Goal: Task Accomplishment & Management: Manage account settings

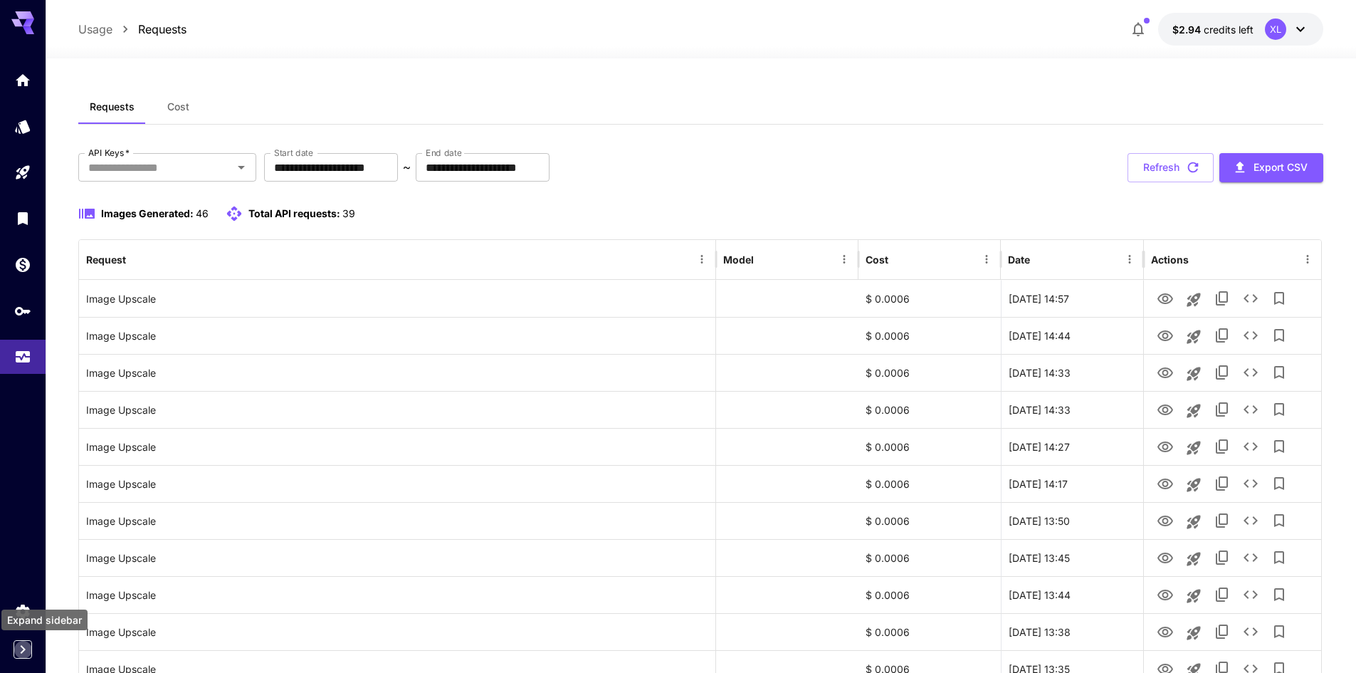
click at [23, 650] on icon "Expand sidebar" at bounding box center [22, 649] width 17 height 17
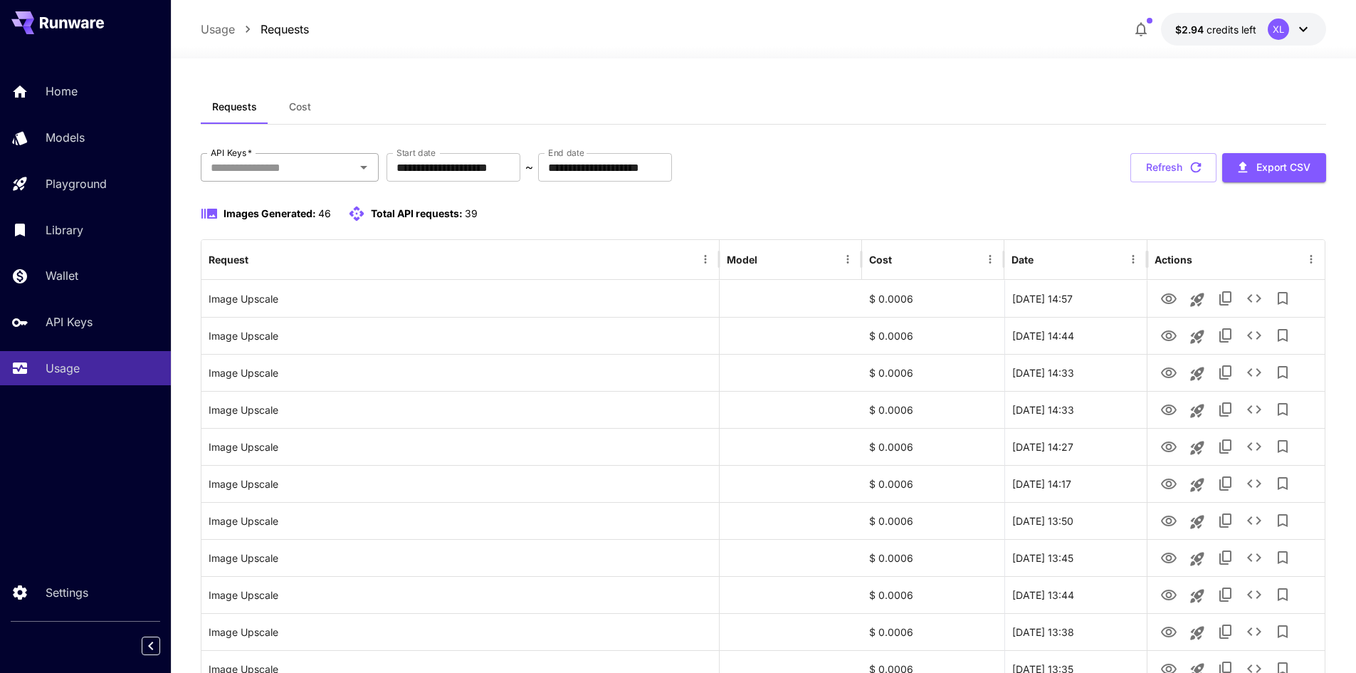
click at [246, 169] on input "API Keys   *" at bounding box center [278, 167] width 146 height 20
click at [305, 94] on button "Cost" at bounding box center [300, 107] width 64 height 34
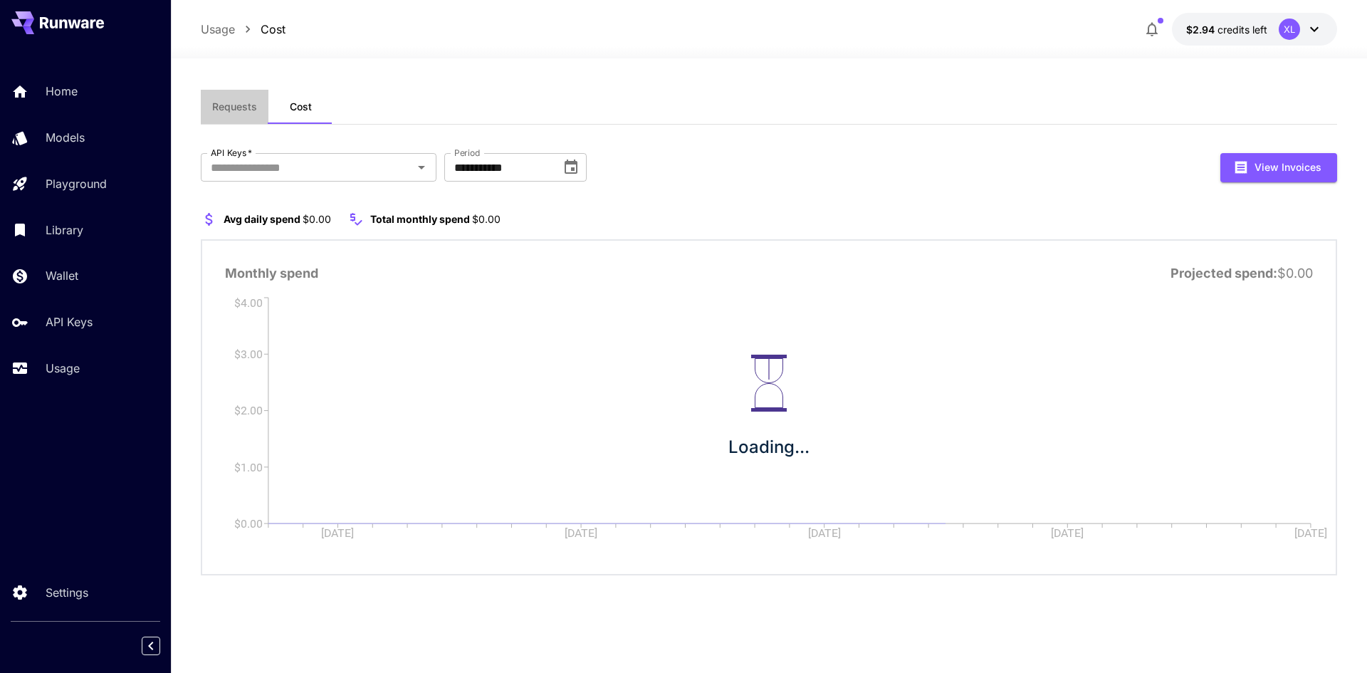
click at [243, 98] on button "Requests" at bounding box center [235, 107] width 68 height 34
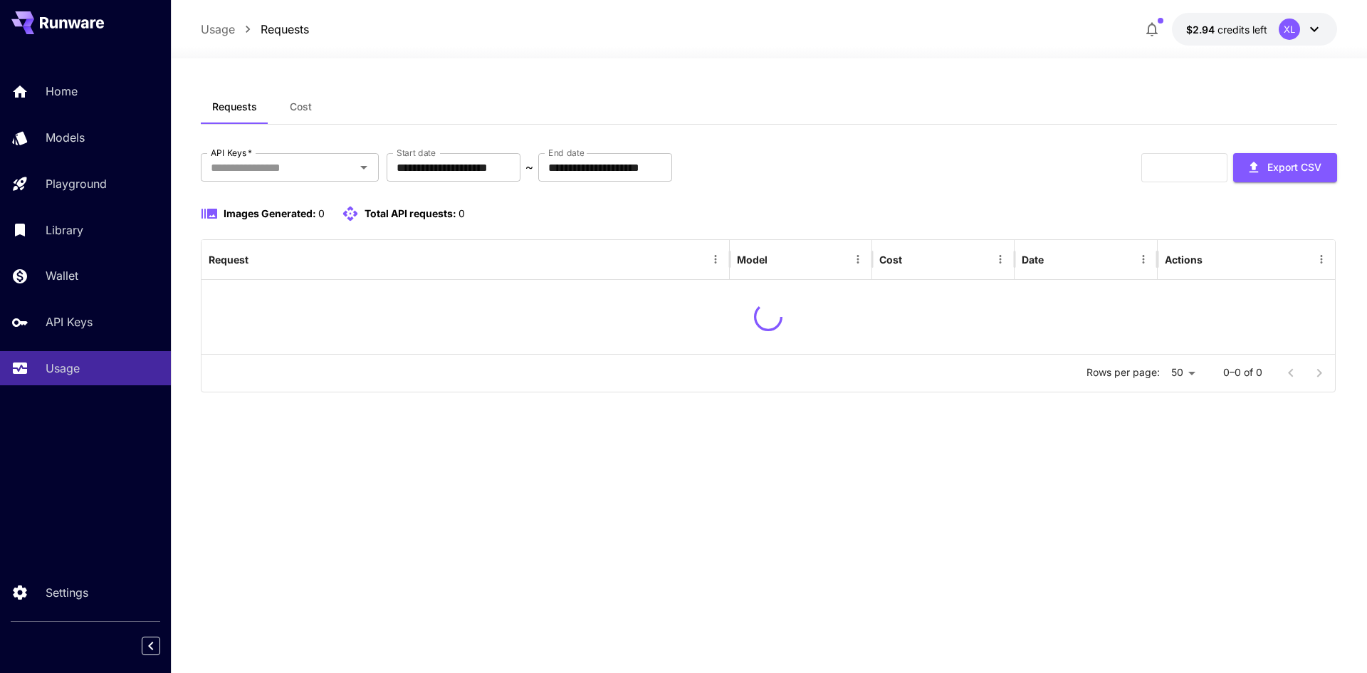
click at [274, 105] on button "Cost" at bounding box center [300, 107] width 64 height 34
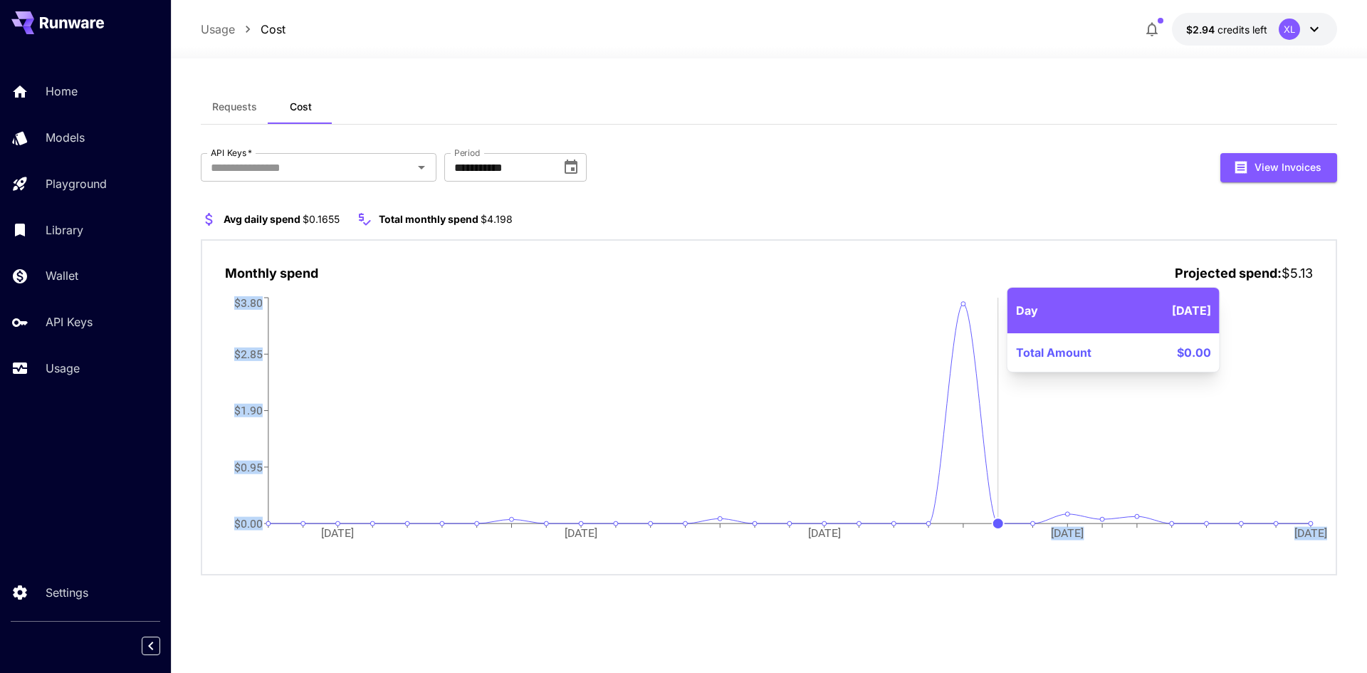
drag, startPoint x: 967, startPoint y: 304, endPoint x: 996, endPoint y: 456, distance: 155.1
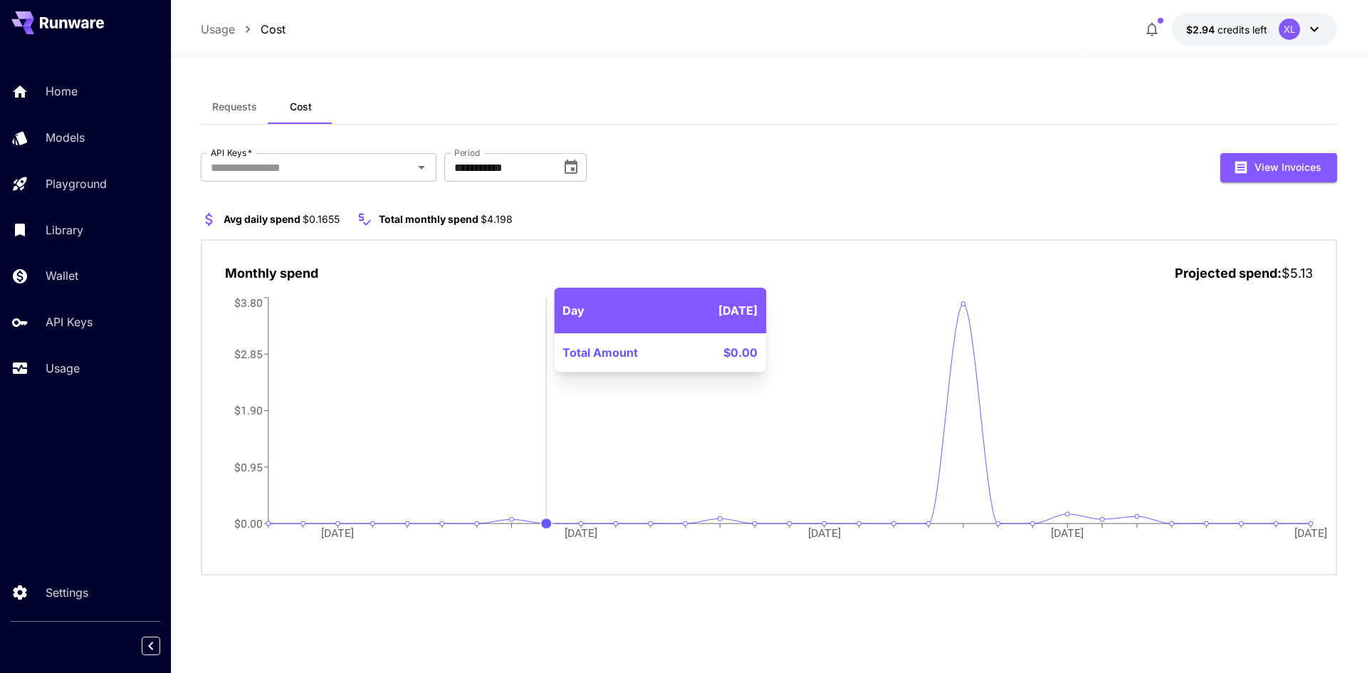
click at [557, 315] on icon "[DATE] Aug [DATE] Aug [DATE] $0.00 $0.95 $1.90 $2.85 $3.80" at bounding box center [769, 426] width 1088 height 265
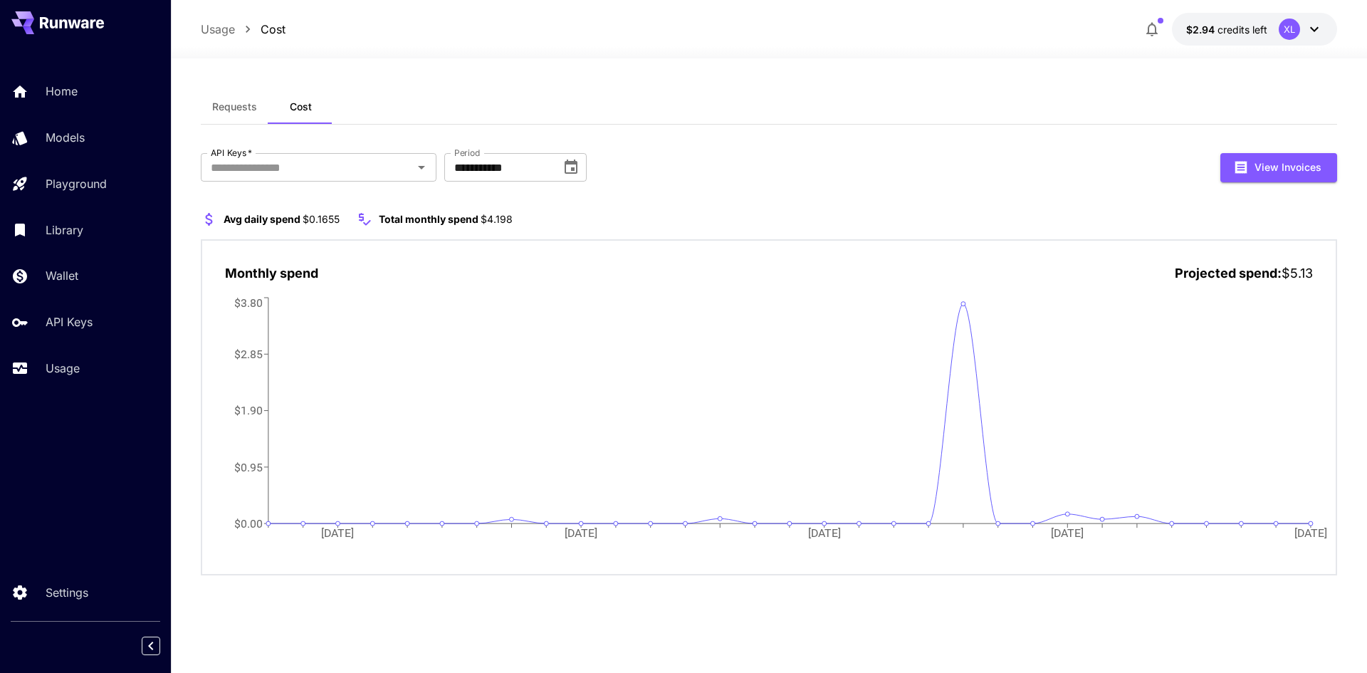
click at [300, 267] on p "Monthly spend" at bounding box center [271, 272] width 93 height 19
click at [735, 218] on section "Avg daily spend $0.1655 Total monthly spend $4.198" at bounding box center [769, 219] width 1136 height 17
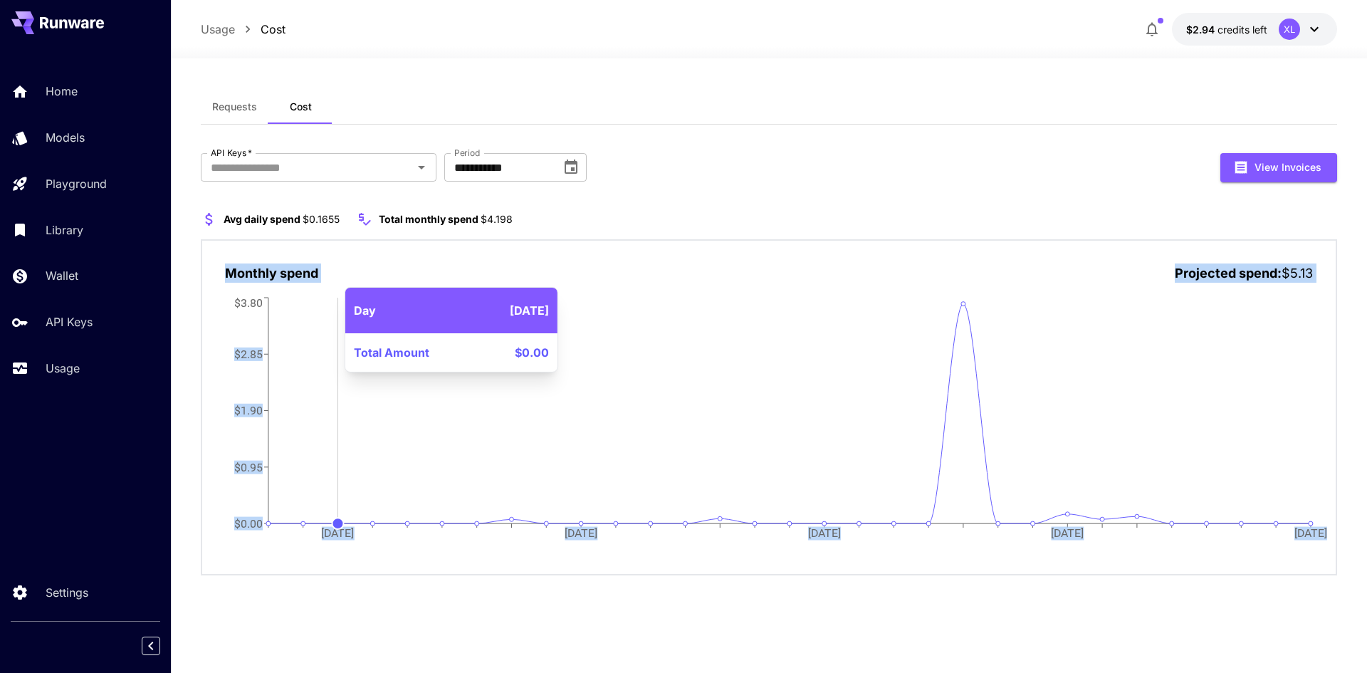
drag, startPoint x: 576, startPoint y: 223, endPoint x: 321, endPoint y: 363, distance: 291.1
click at [321, 363] on div "Avg daily spend $0.1655 Total monthly spend $4.198 Monthly spend Projected spen…" at bounding box center [769, 393] width 1136 height 365
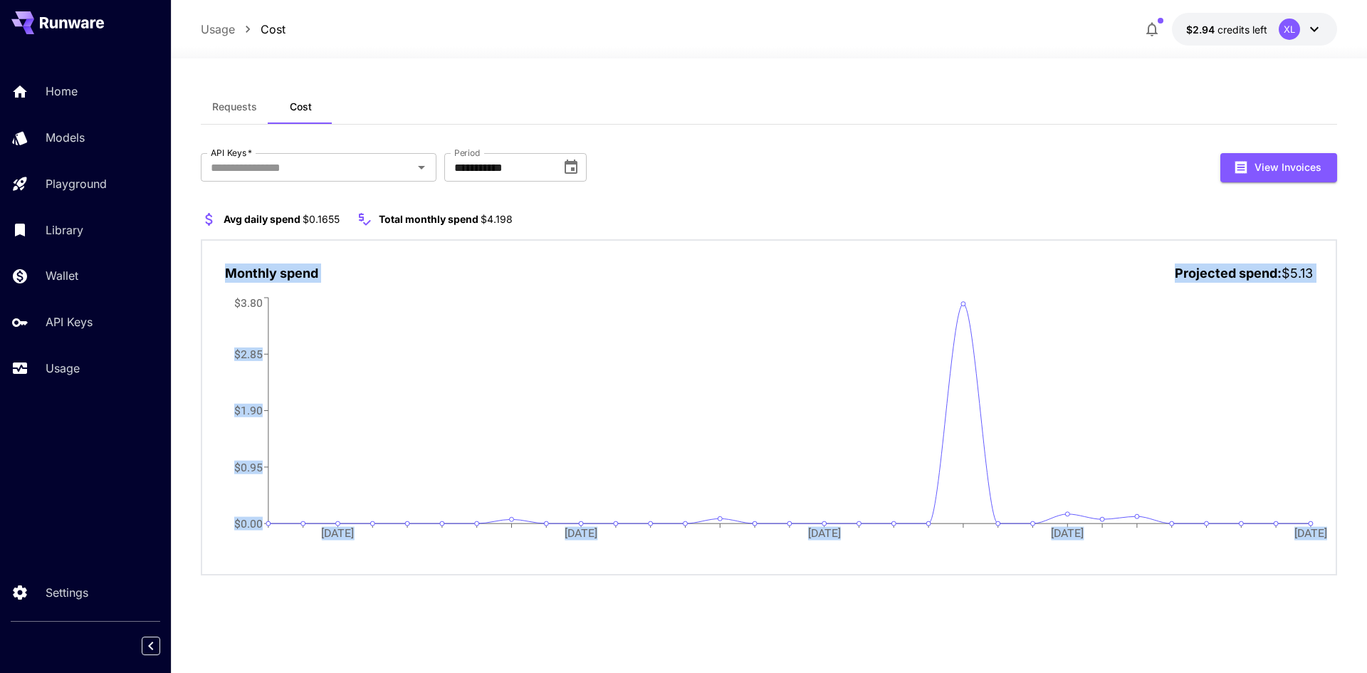
click at [864, 227] on section "Avg daily spend $0.1655 Total monthly spend $4.198" at bounding box center [769, 219] width 1136 height 17
